Goal: Transaction & Acquisition: Purchase product/service

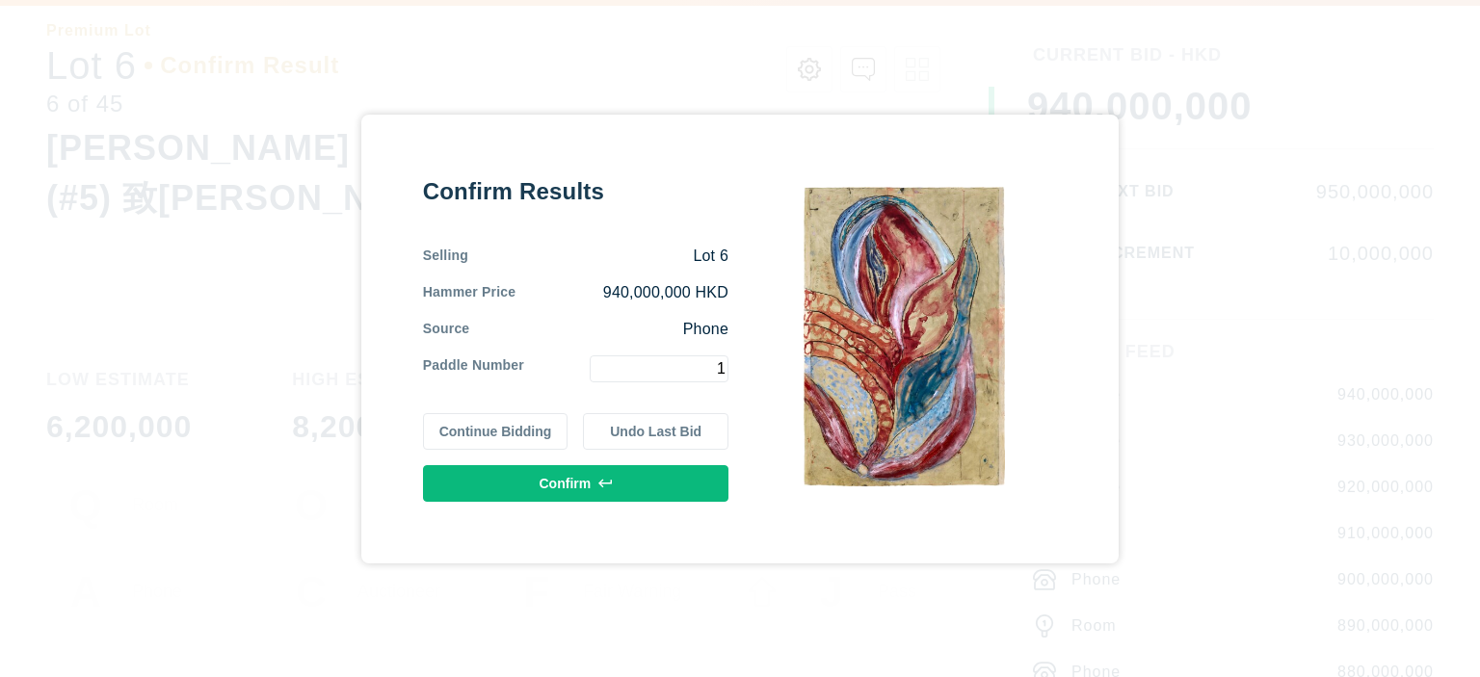
type input "1"
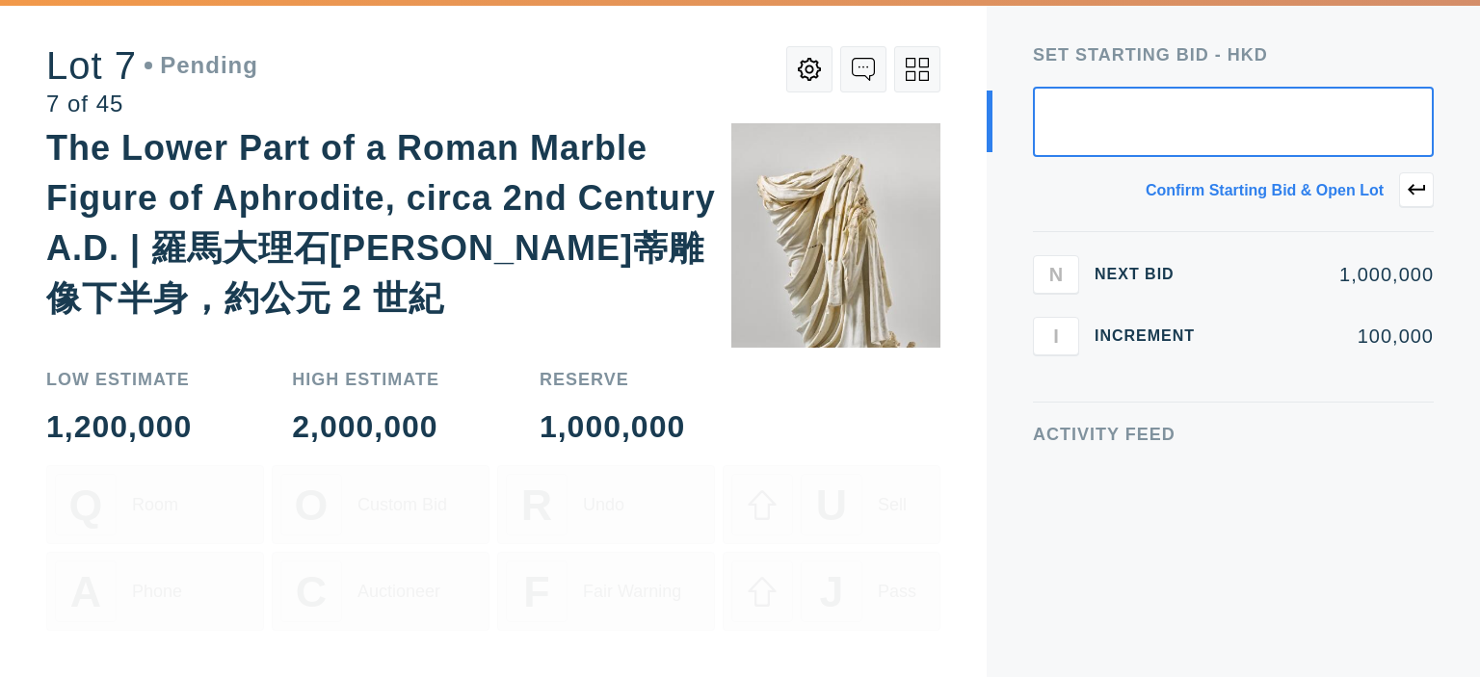
click at [1206, 112] on input "text" at bounding box center [1233, 122] width 401 height 70
type input "1,000,000"
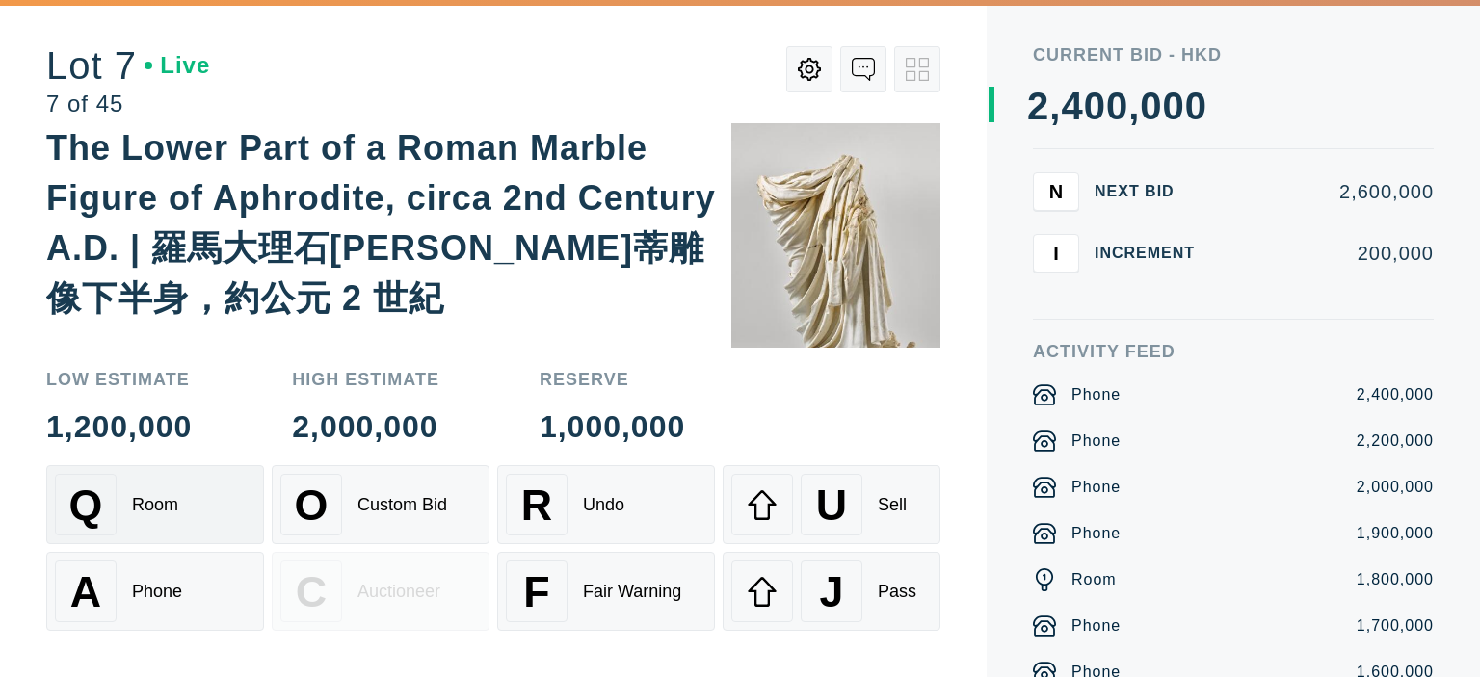
click at [108, 518] on div "Q" at bounding box center [86, 505] width 62 height 62
click at [129, 572] on div "A Phone" at bounding box center [155, 592] width 200 height 62
click at [150, 527] on div "Q Room" at bounding box center [155, 505] width 200 height 62
